Goal: Task Accomplishment & Management: Use online tool/utility

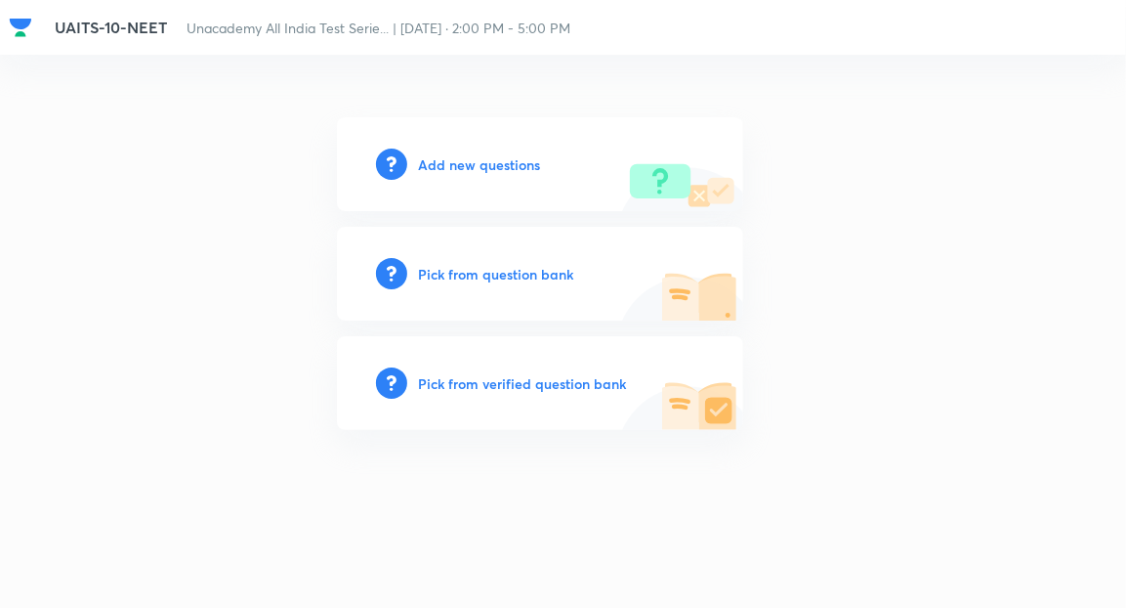
click at [488, 169] on h6 "Add new questions" at bounding box center [480, 164] width 122 height 21
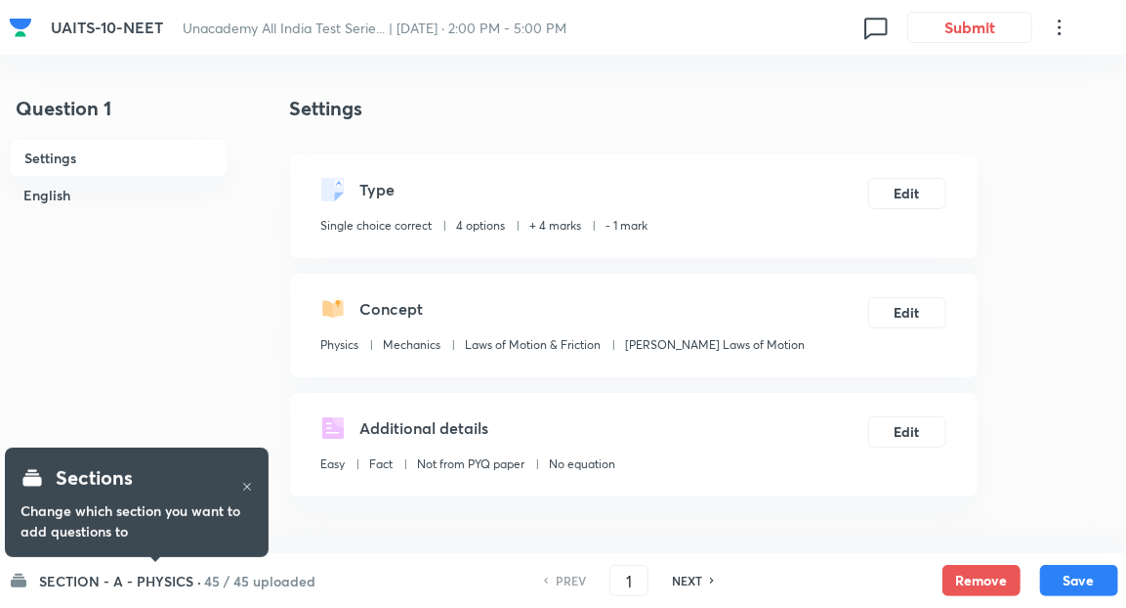
checkbox input "true"
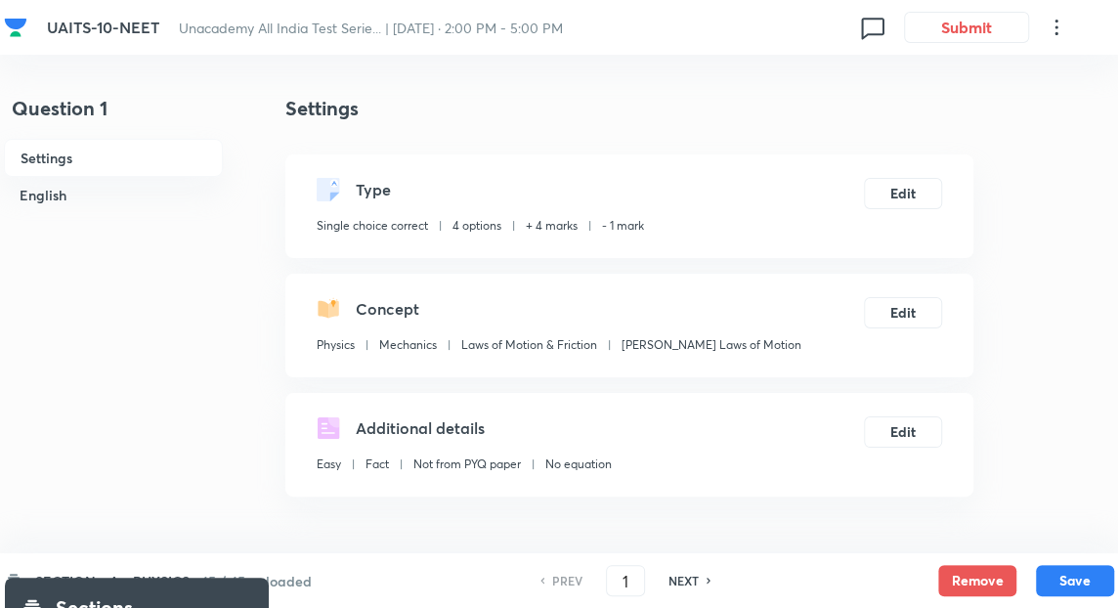
scroll to position [236, 0]
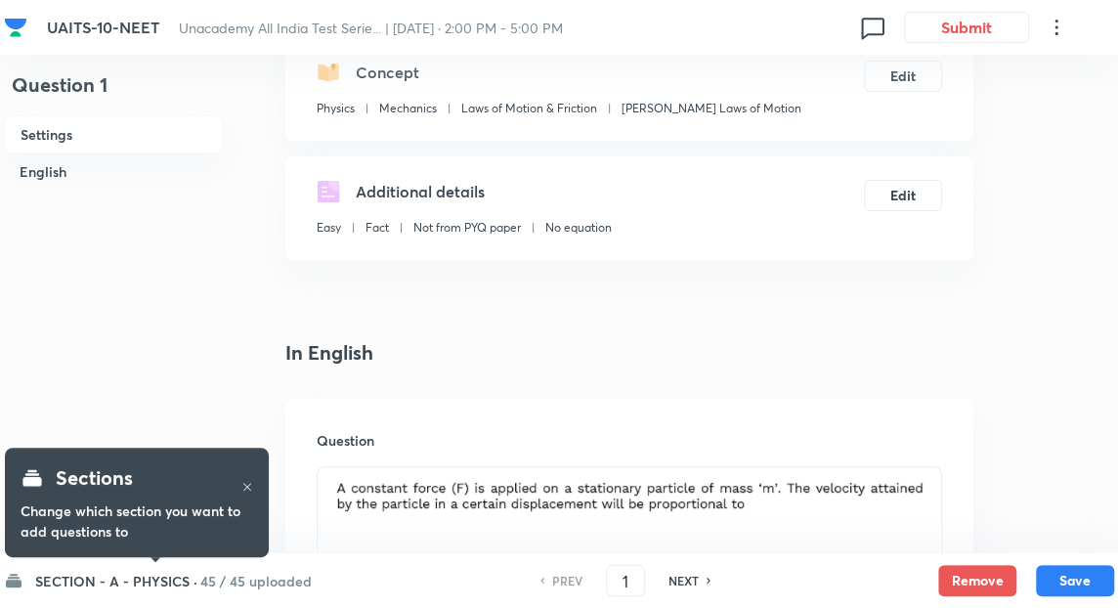
click at [271, 576] on h6 "45 / 45 uploaded" at bounding box center [255, 581] width 111 height 21
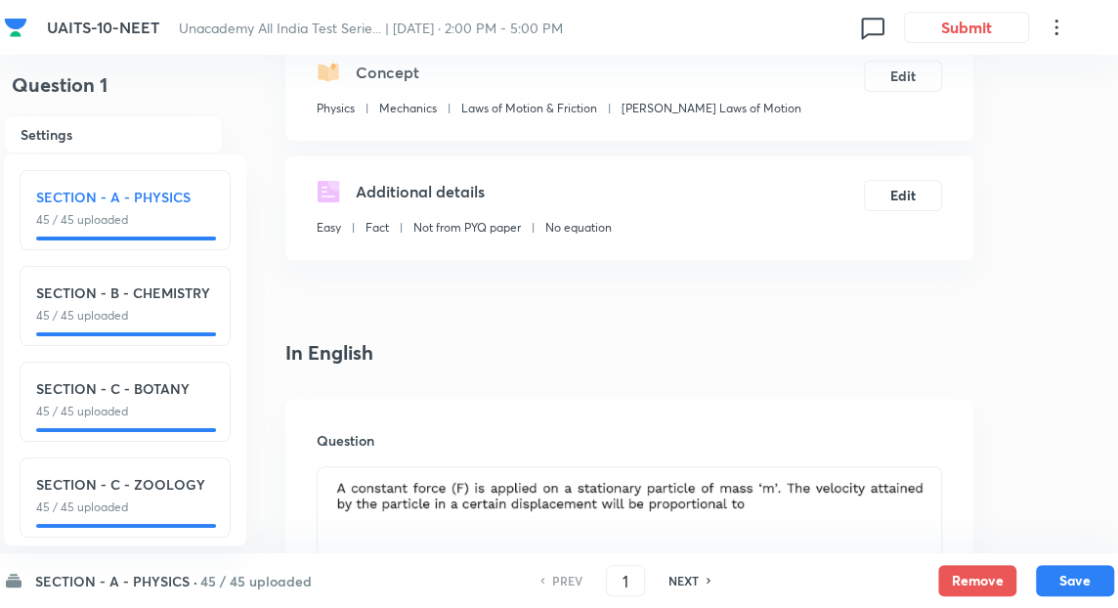
scroll to position [23, 0]
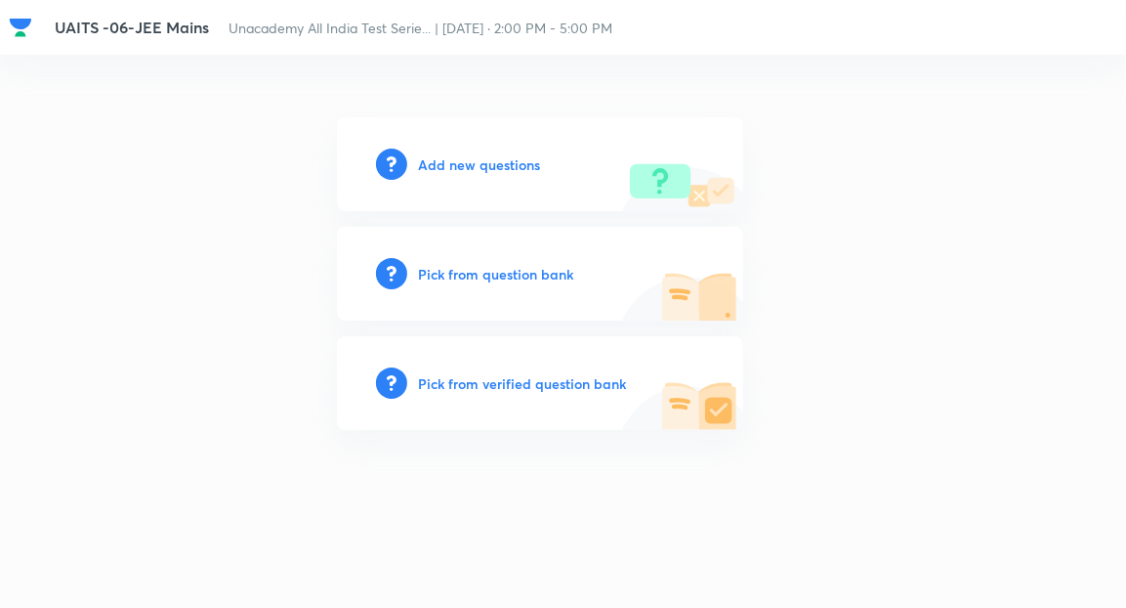
click at [459, 160] on h6 "Add new questions" at bounding box center [480, 164] width 122 height 21
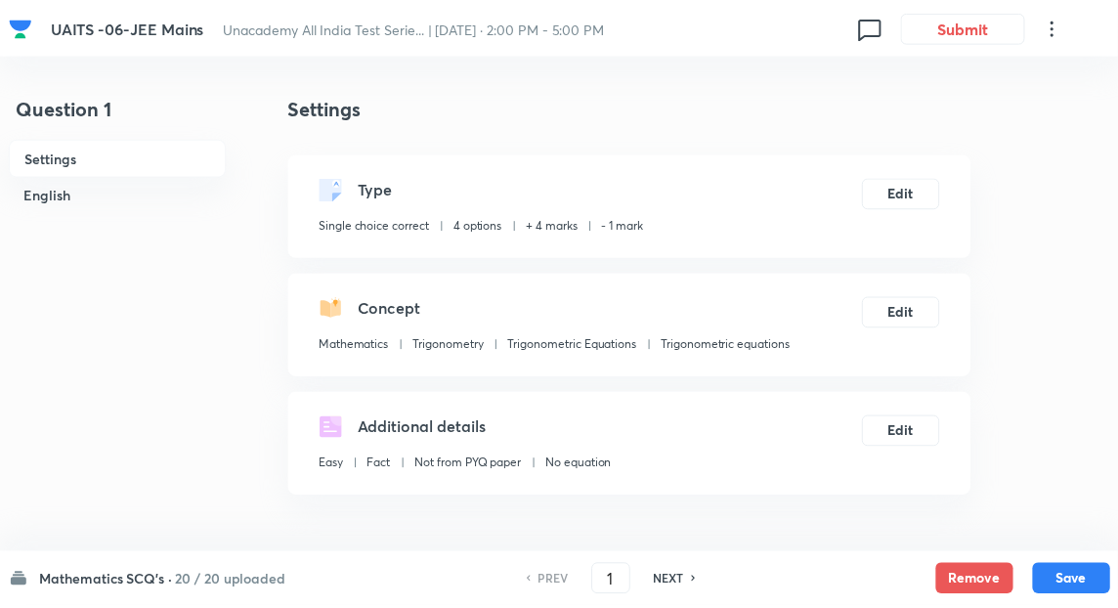
scroll to position [442, 0]
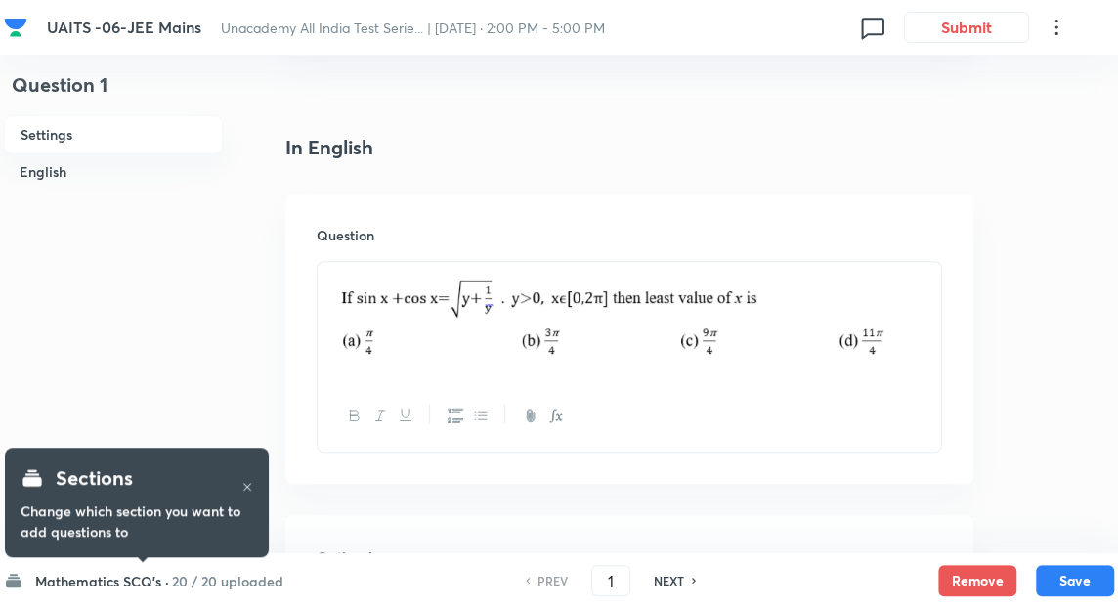
checkbox input "true"
